Goal: Transaction & Acquisition: Purchase product/service

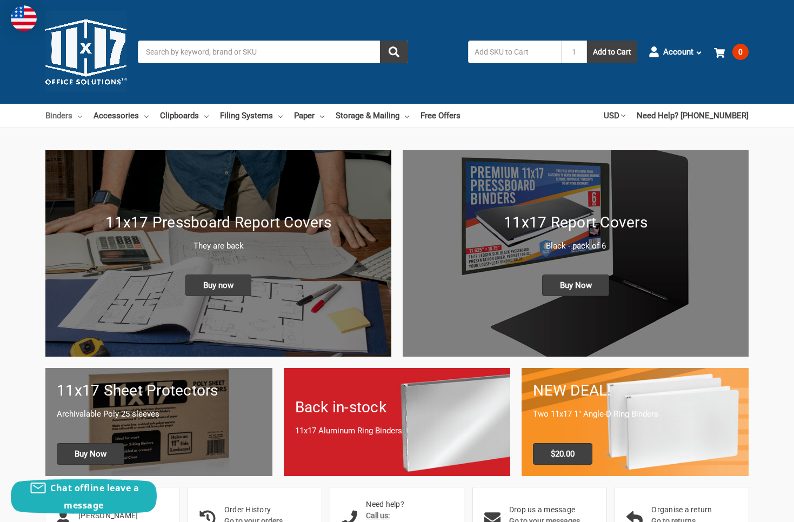
click at [66, 118] on link "Binders" at bounding box center [63, 116] width 37 height 24
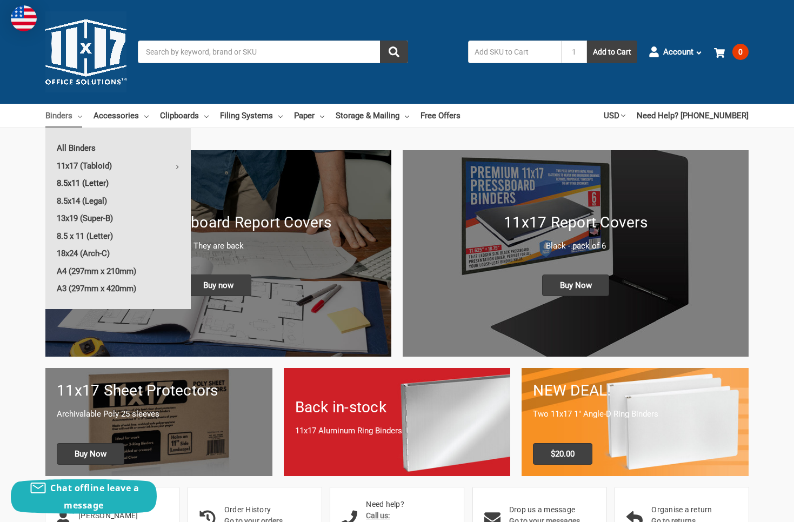
click at [97, 179] on link "8.5x11 (Letter)" at bounding box center [117, 183] width 145 height 17
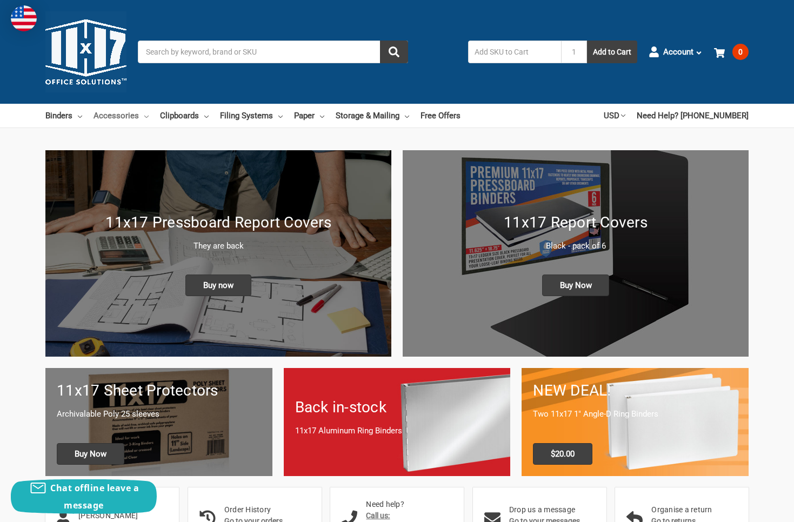
click at [149, 115] on icon at bounding box center [146, 117] width 4 height 4
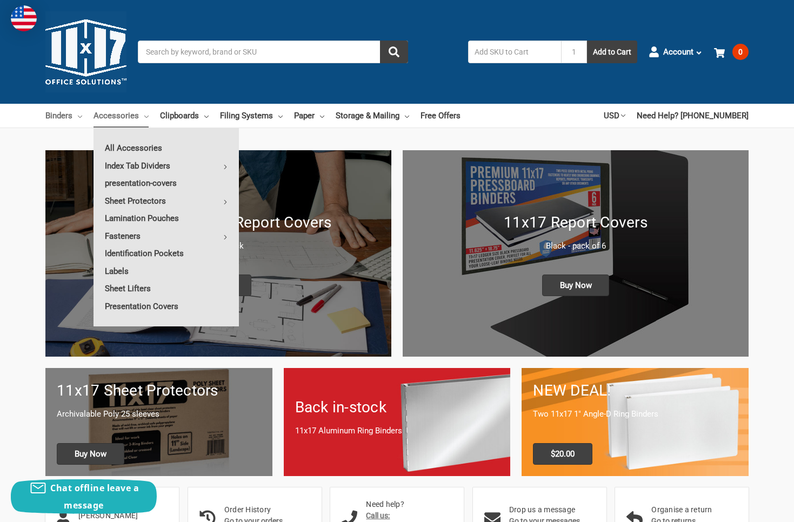
click at [82, 115] on icon at bounding box center [80, 117] width 4 height 4
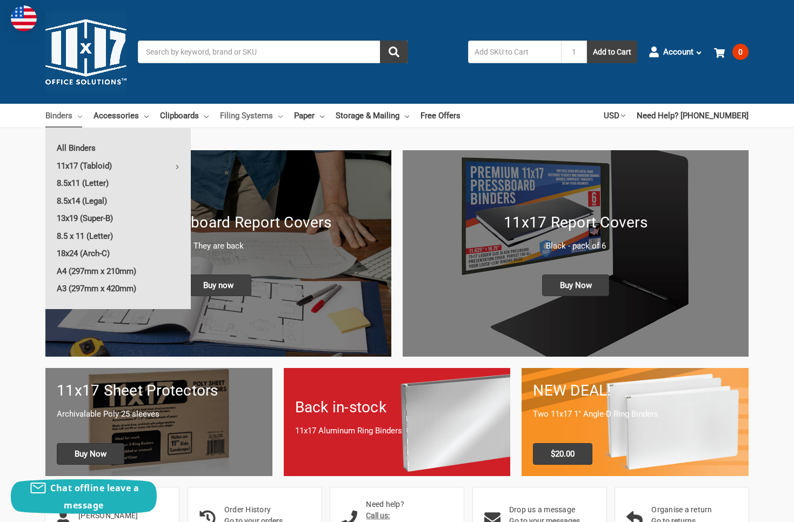
click at [283, 116] on use at bounding box center [281, 117] width 4 height 2
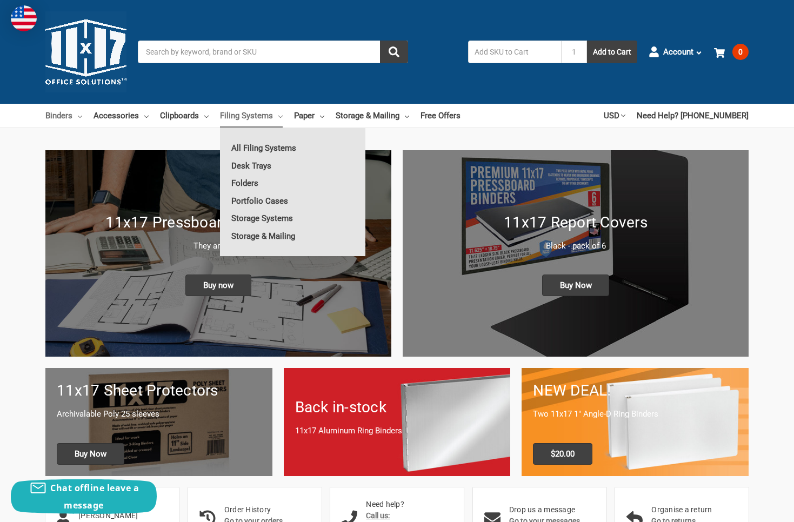
click at [54, 114] on link "Binders" at bounding box center [63, 116] width 37 height 24
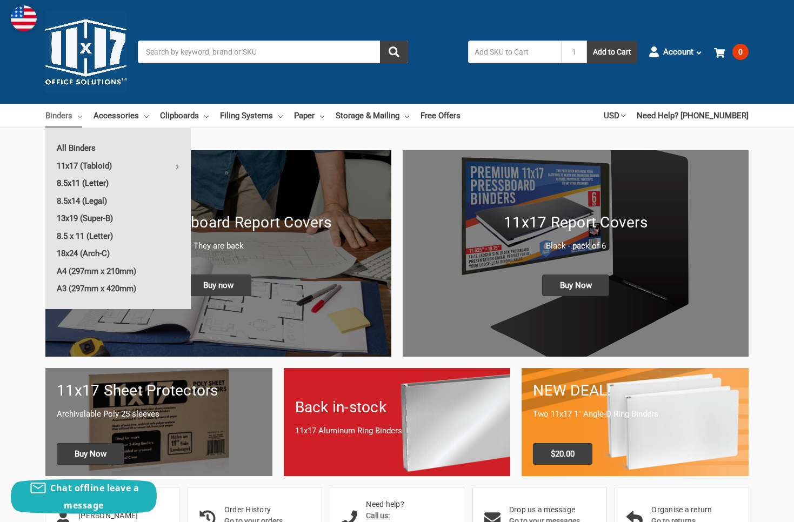
click at [90, 181] on link "8.5x11 (Letter)" at bounding box center [117, 183] width 145 height 17
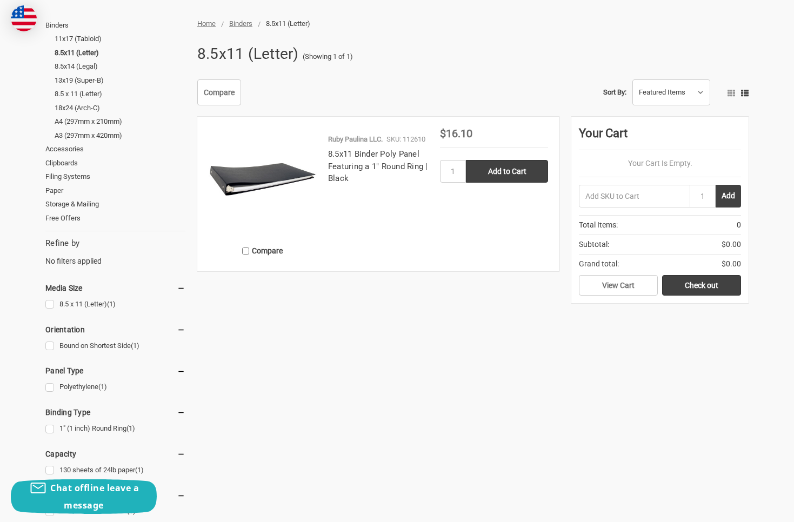
scroll to position [152, 0]
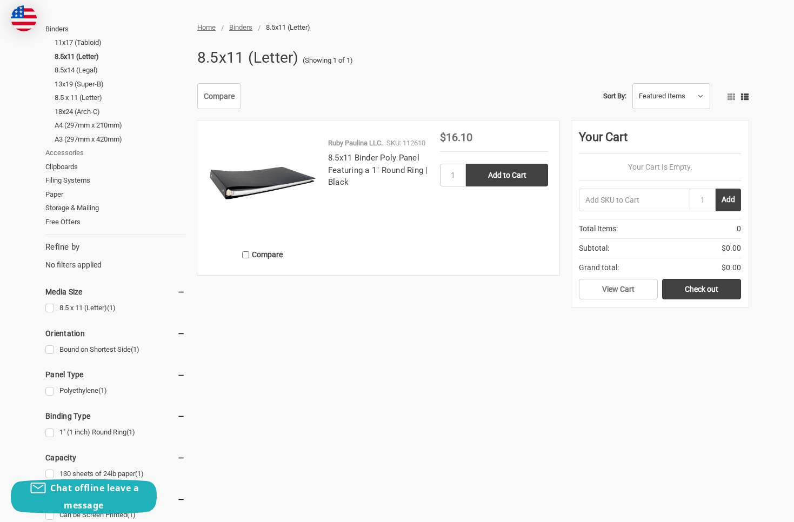
click at [70, 150] on link "Accessories" at bounding box center [115, 153] width 140 height 14
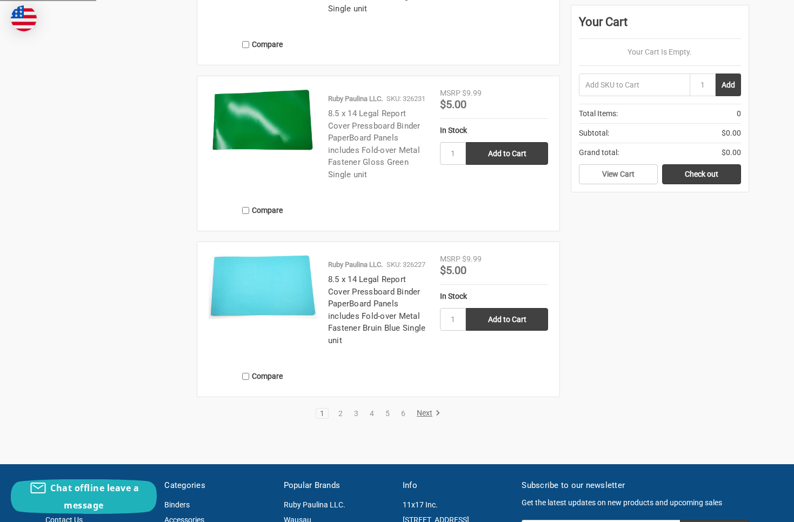
scroll to position [2522, 0]
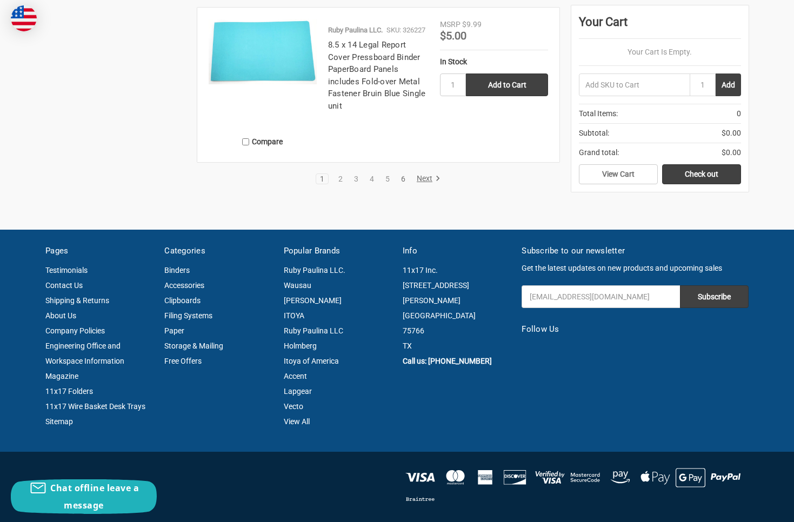
click at [402, 178] on link "6" at bounding box center [403, 179] width 12 height 8
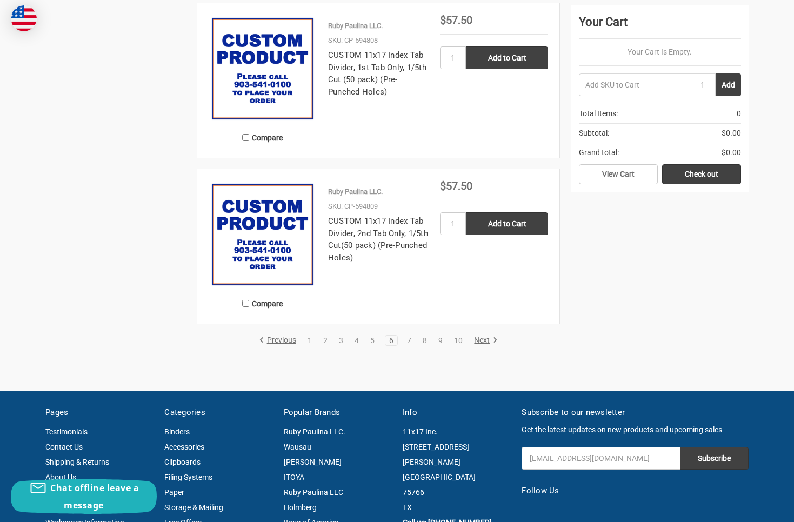
scroll to position [2268, 0]
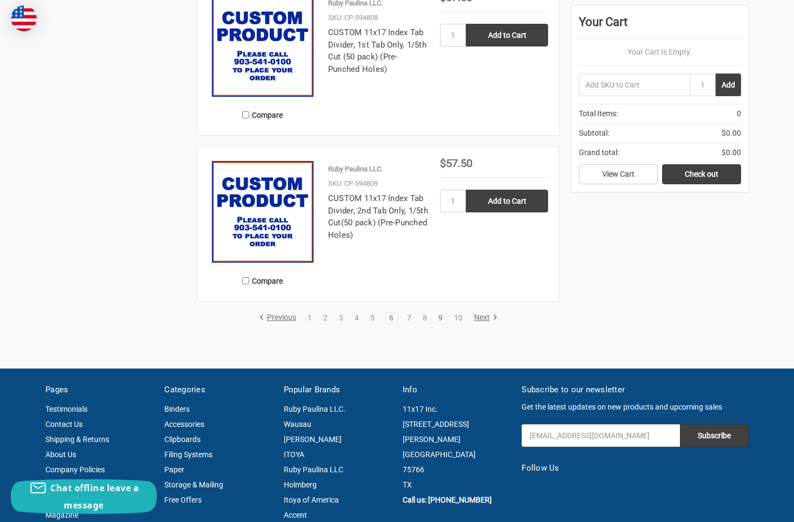
click at [440, 317] on link "9" at bounding box center [441, 318] width 12 height 8
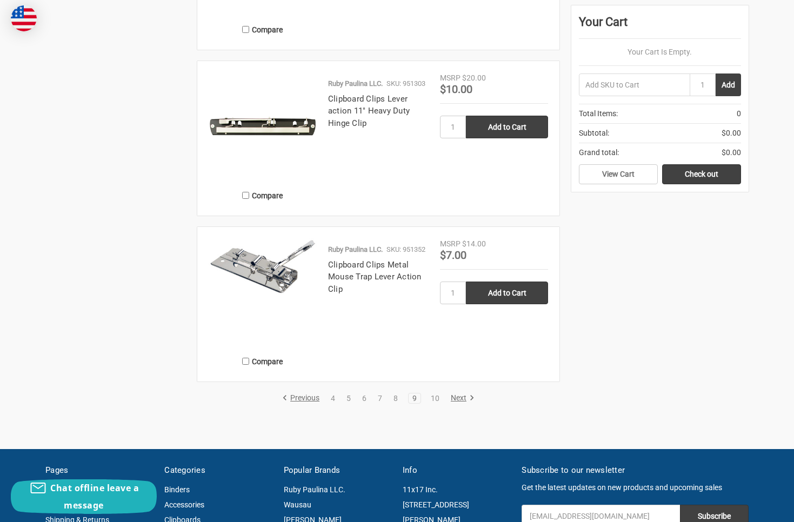
scroll to position [2372, 0]
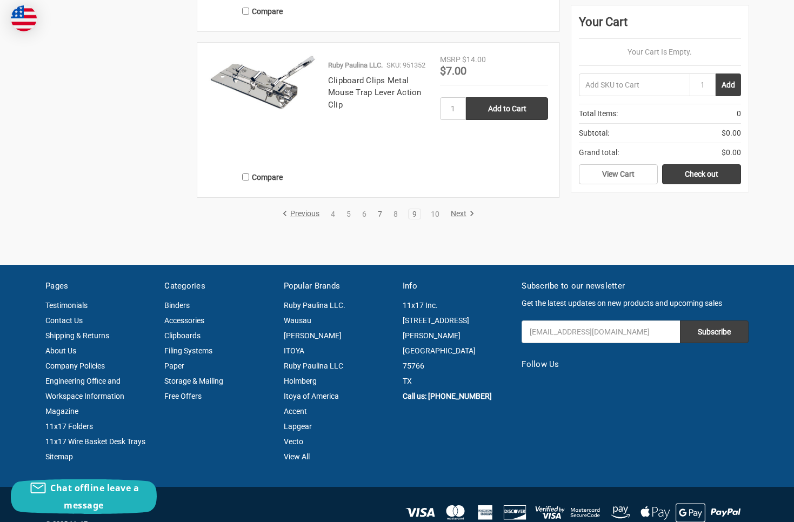
click at [380, 210] on link "7" at bounding box center [380, 214] width 12 height 8
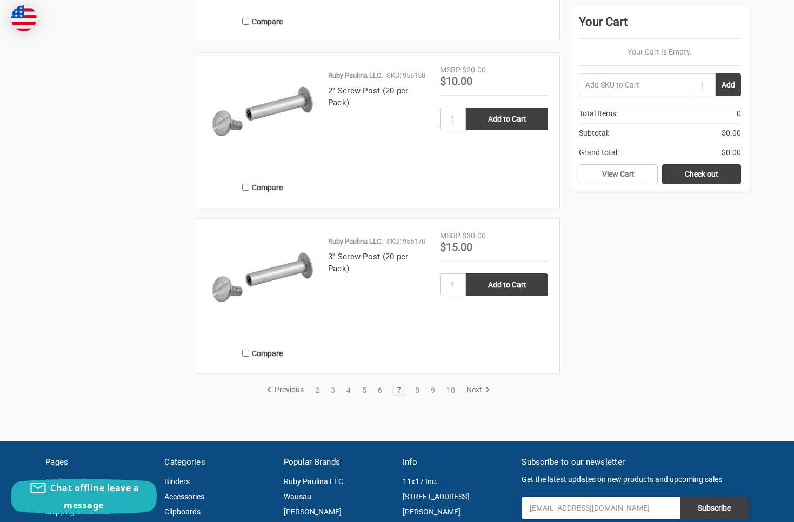
scroll to position [2195, 0]
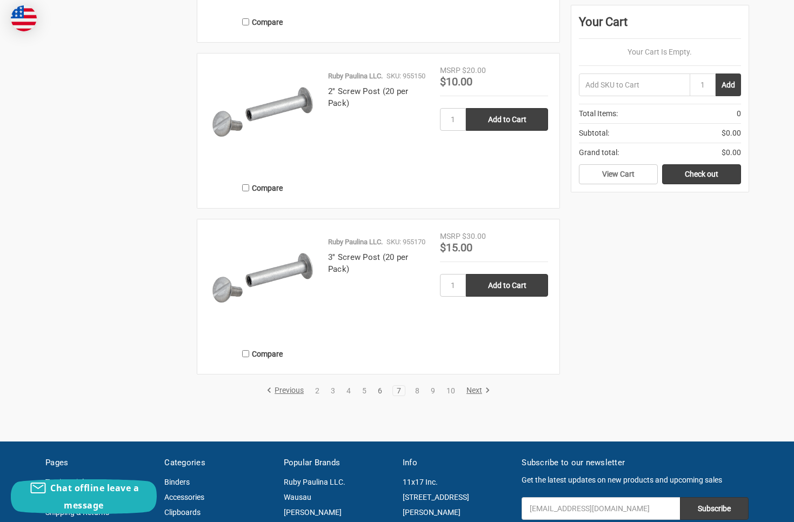
click at [382, 391] on link "6" at bounding box center [380, 391] width 12 height 8
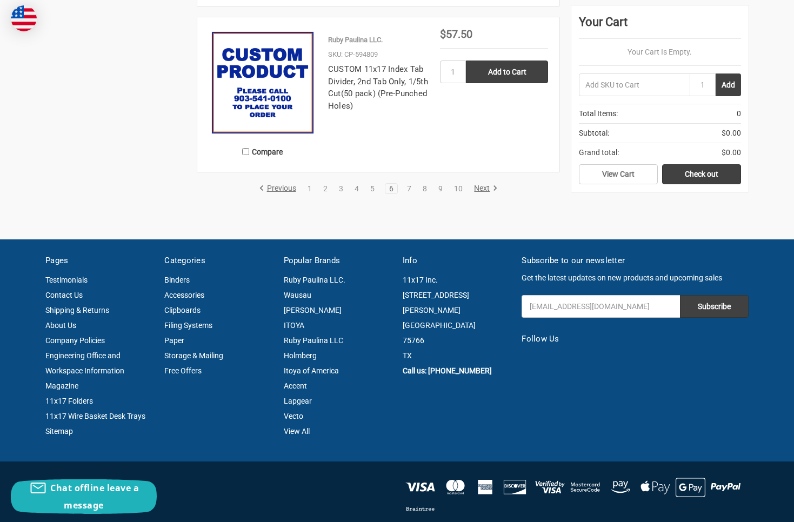
scroll to position [2401, 0]
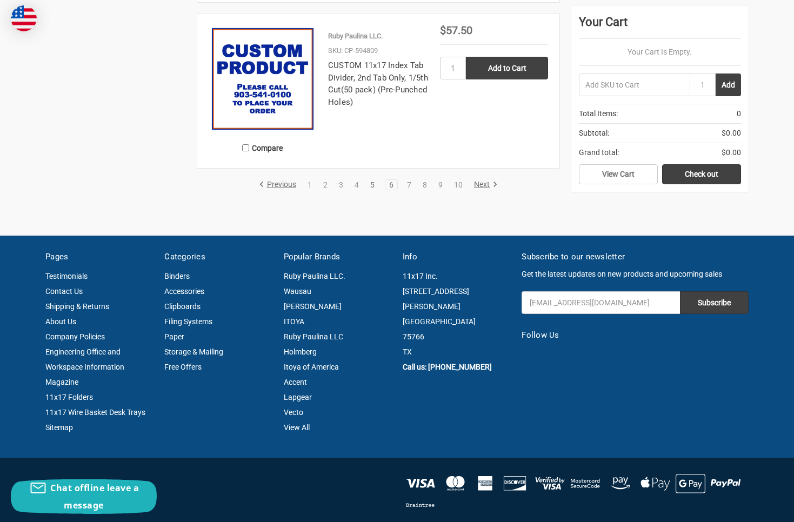
click at [374, 183] on link "5" at bounding box center [373, 185] width 12 height 8
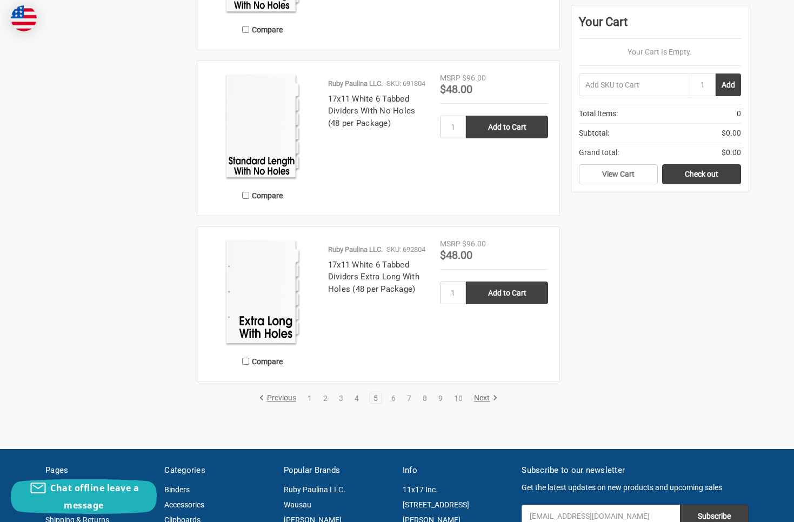
scroll to position [2187, 0]
